Goal: Communication & Community: Answer question/provide support

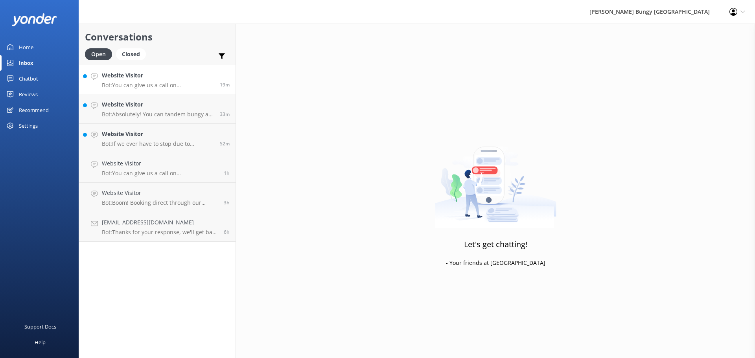
click at [171, 76] on h4 "Website Visitor" at bounding box center [158, 75] width 112 height 9
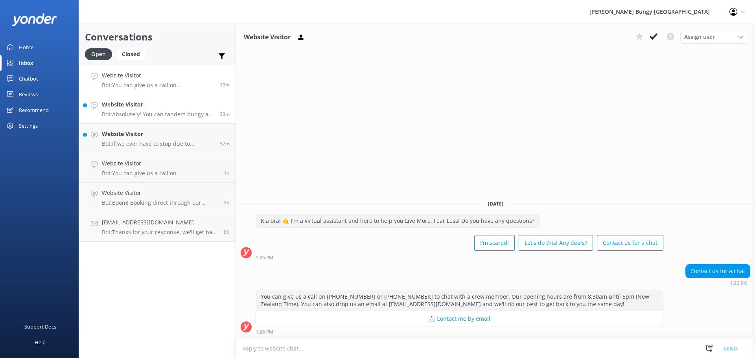
click at [202, 116] on p "Bot: Absolutely! You can tandem bungy at [GEOGRAPHIC_DATA], [GEOGRAPHIC_DATA], …" at bounding box center [158, 114] width 112 height 7
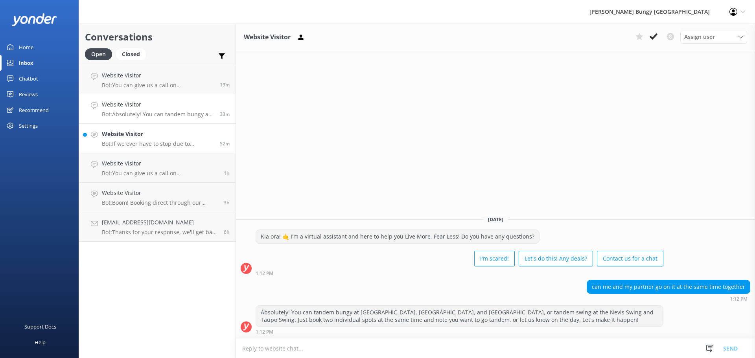
click at [203, 145] on p "Bot: If we ever have to stop due to weather, we’ll do our best to contact you d…" at bounding box center [158, 143] width 112 height 7
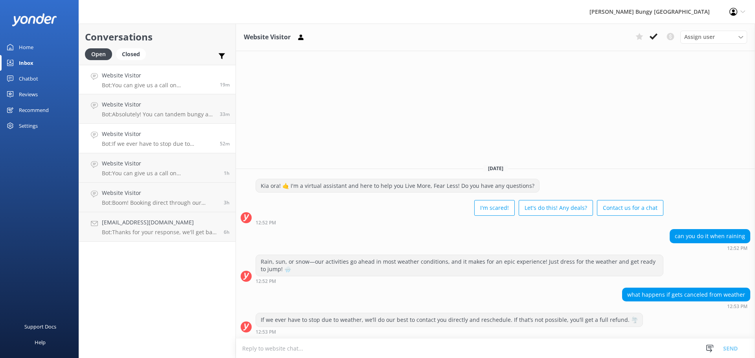
click at [203, 84] on p "Bot: You can give us a call on [PHONE_NUMBER] or [PHONE_NUMBER] to chat with a …" at bounding box center [158, 85] width 112 height 7
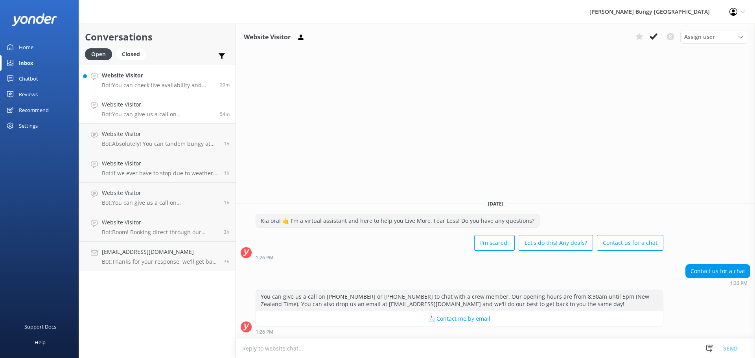
click at [177, 81] on div "Website Visitor Bot: You can check live availability and book all our experienc…" at bounding box center [158, 79] width 112 height 17
